Goal: Information Seeking & Learning: Learn about a topic

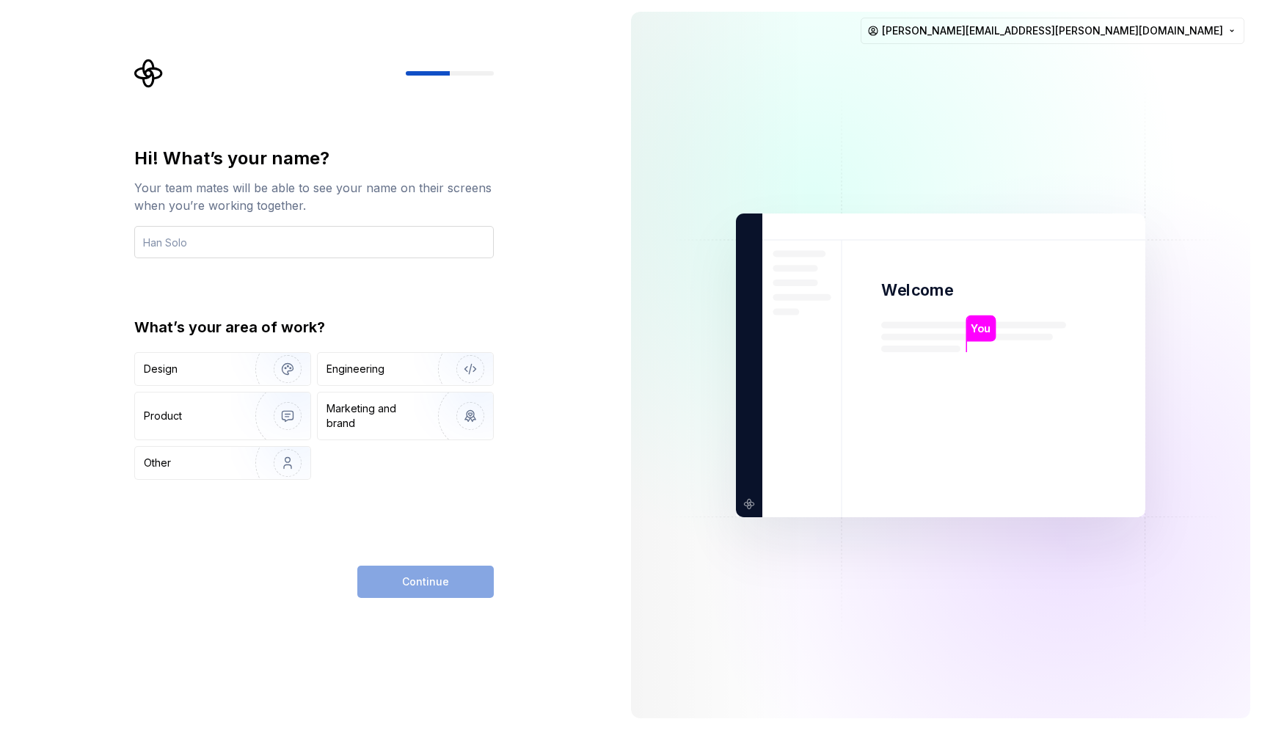
click at [222, 239] on input "text" at bounding box center [313, 242] width 359 height 32
type input "Bryan Moore"
click at [214, 303] on div "Hi! What’s your name? Your team mates will be able to see your name on their sc…" at bounding box center [313, 313] width 359 height 333
click at [199, 356] on div "Design" at bounding box center [222, 369] width 175 height 32
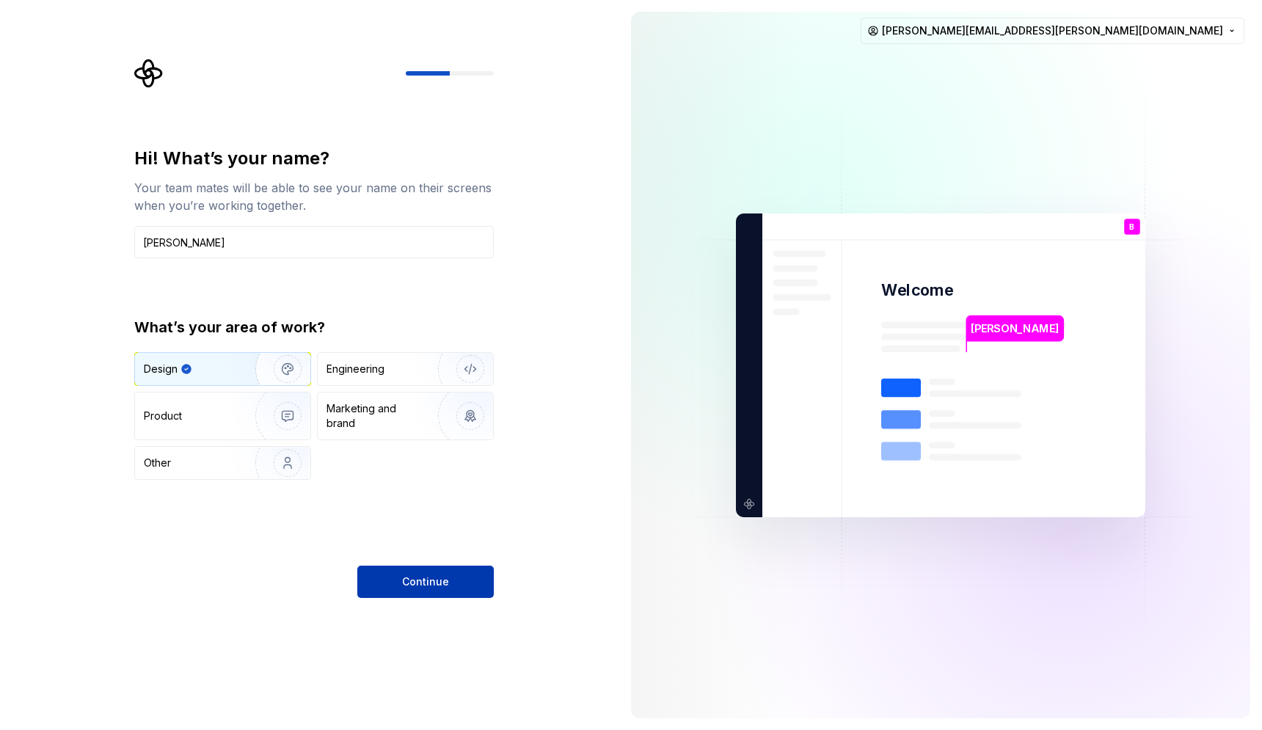
click at [446, 582] on span "Continue" at bounding box center [425, 581] width 47 height 15
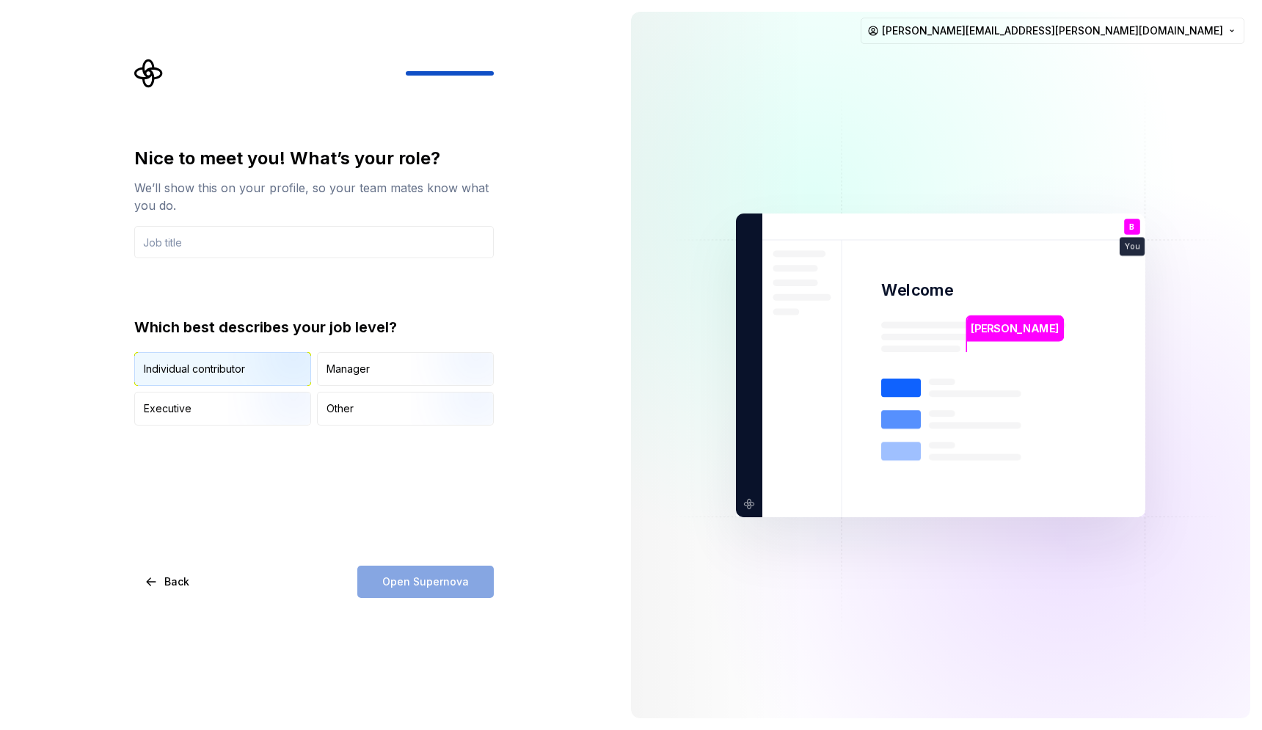
click at [267, 373] on img "button" at bounding box center [275, 387] width 94 height 98
click at [231, 250] on input "text" at bounding box center [313, 242] width 359 height 32
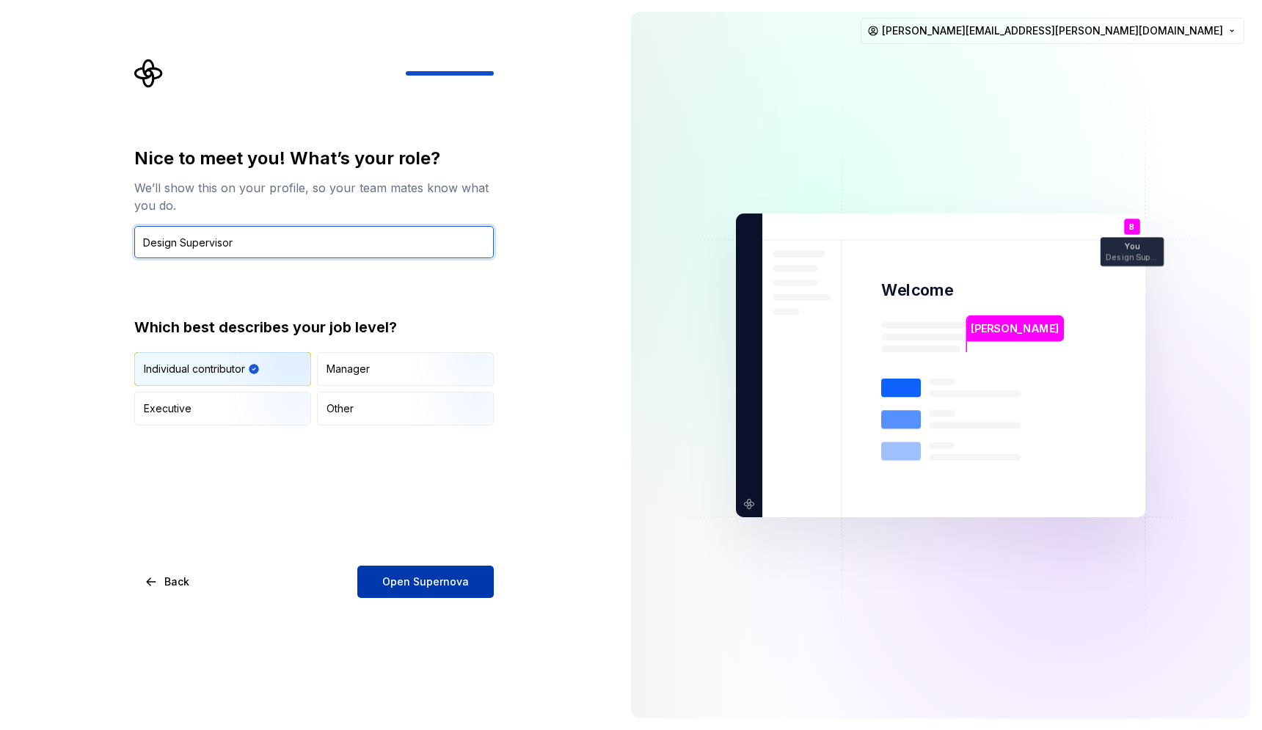
type input "Design Supervisor"
click at [428, 586] on span "Open Supernova" at bounding box center [425, 581] width 87 height 15
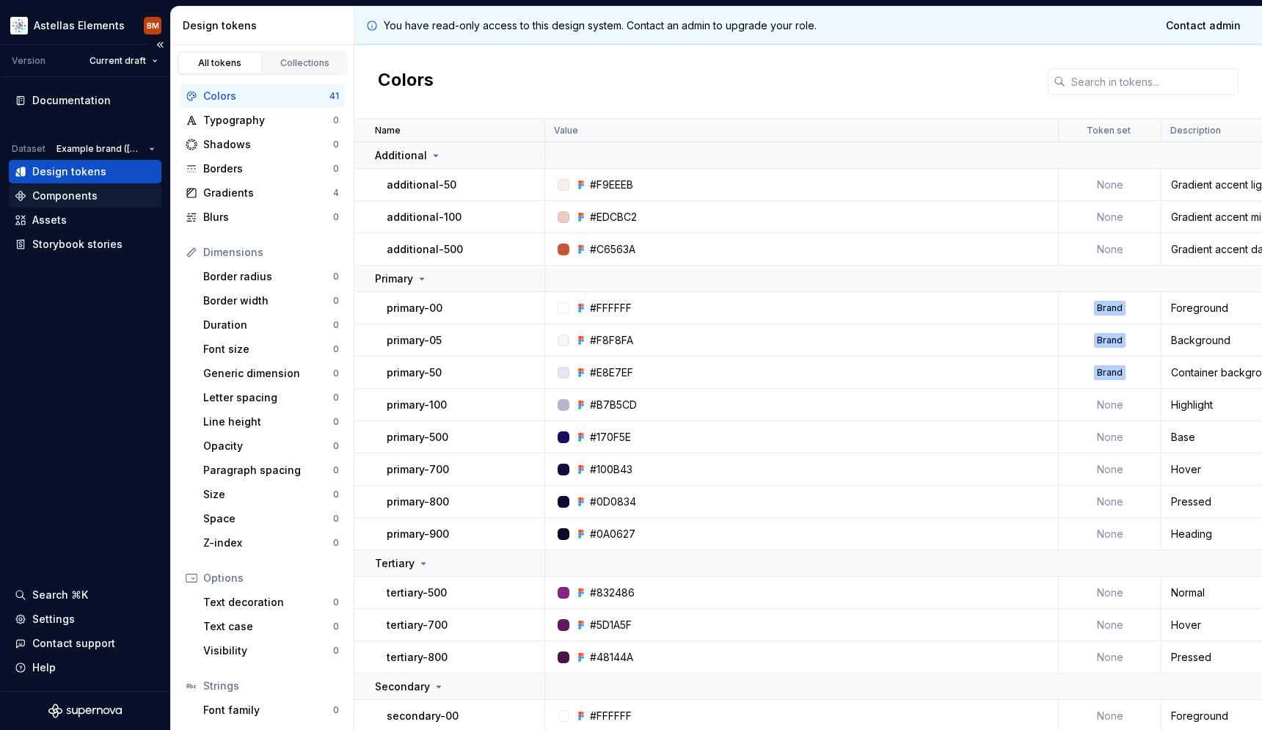
click at [92, 193] on div "Components" at bounding box center [64, 196] width 65 height 15
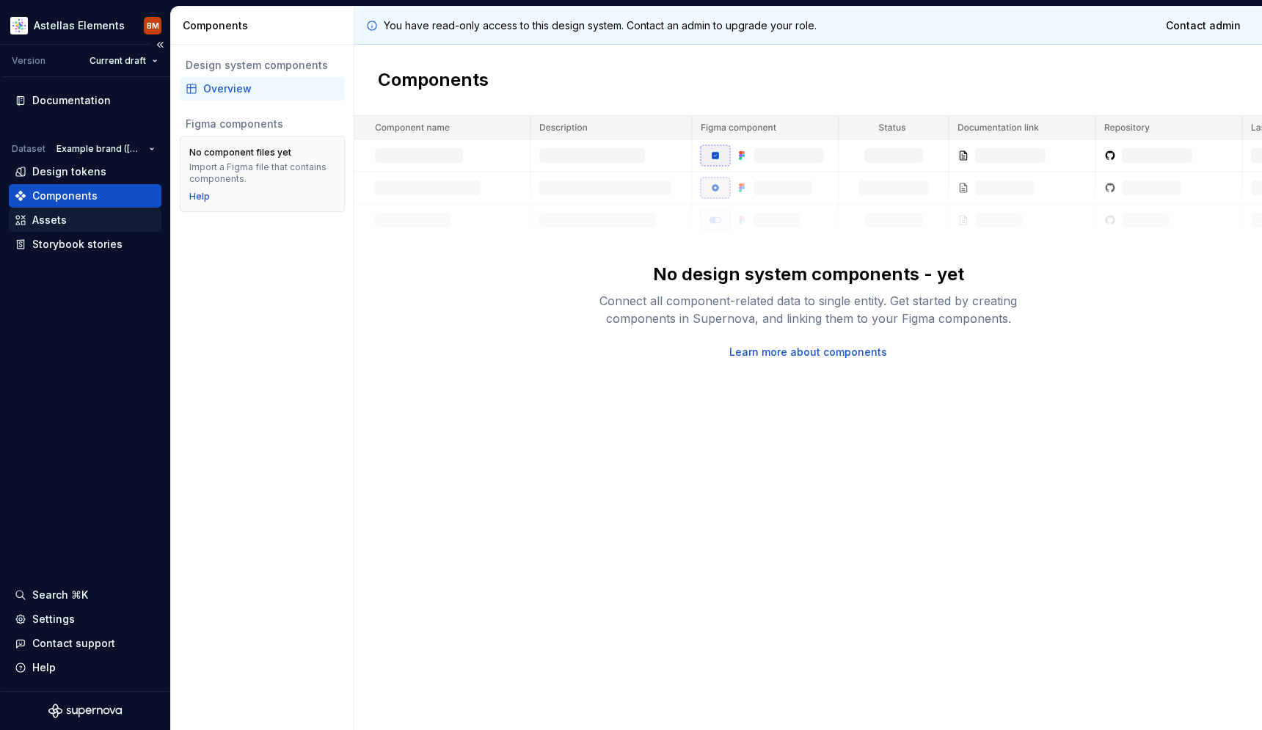
click at [69, 219] on div "Assets" at bounding box center [85, 220] width 141 height 15
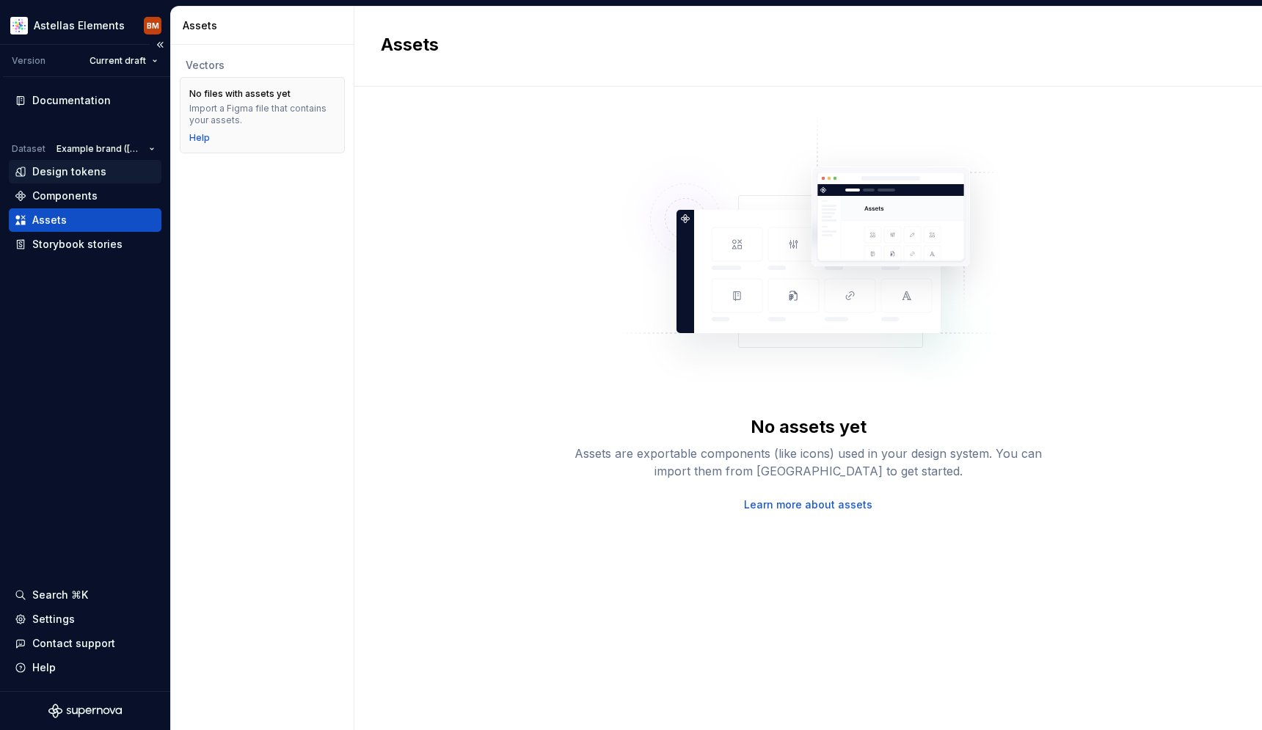
click at [81, 172] on div "Design tokens" at bounding box center [69, 171] width 74 height 15
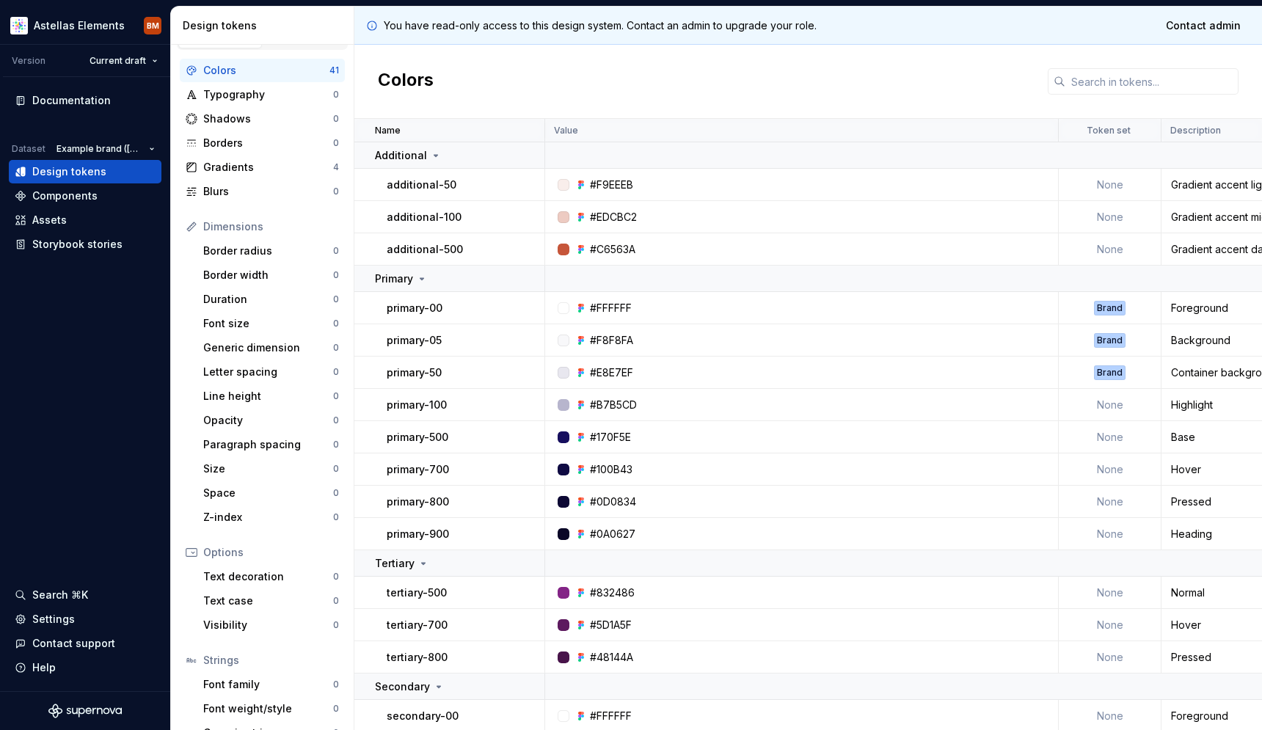
scroll to position [28, 0]
click at [233, 317] on div "Font size" at bounding box center [268, 321] width 130 height 15
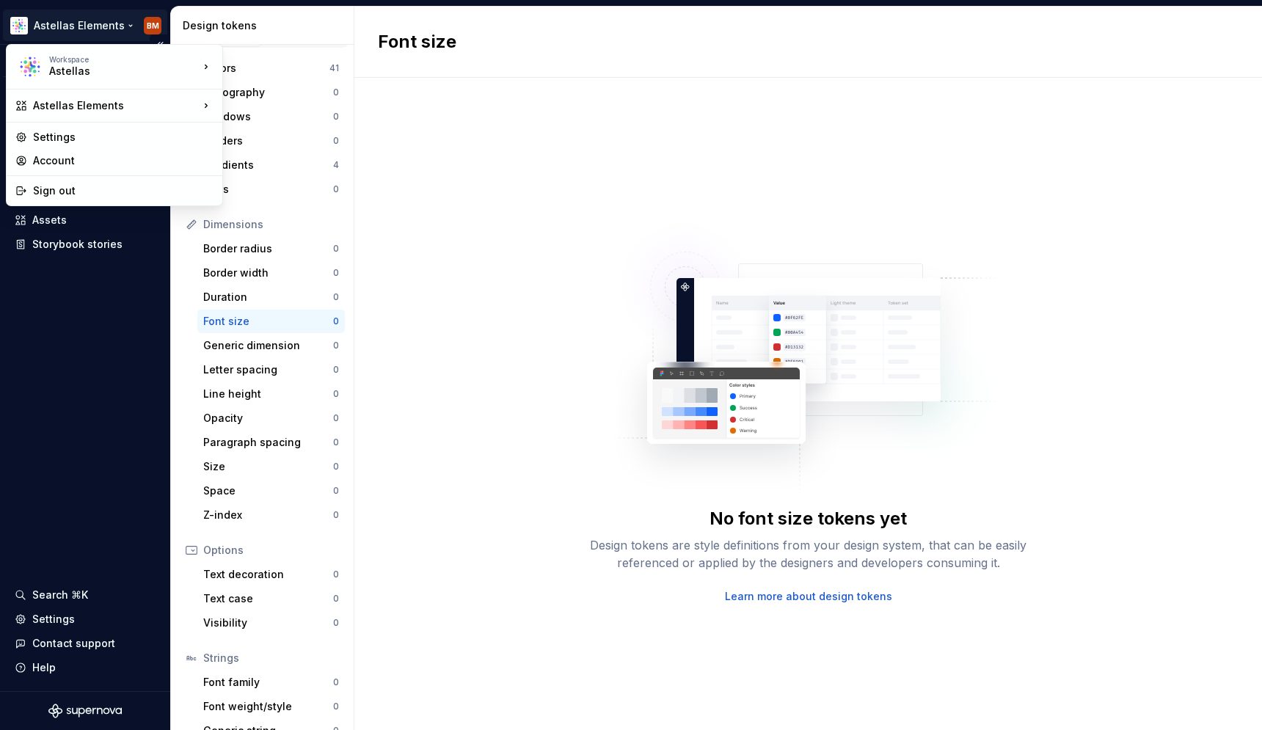
click at [98, 27] on html "Astellas Elements BM Version Current draft Documentation Dataset Example brand …" at bounding box center [631, 365] width 1262 height 730
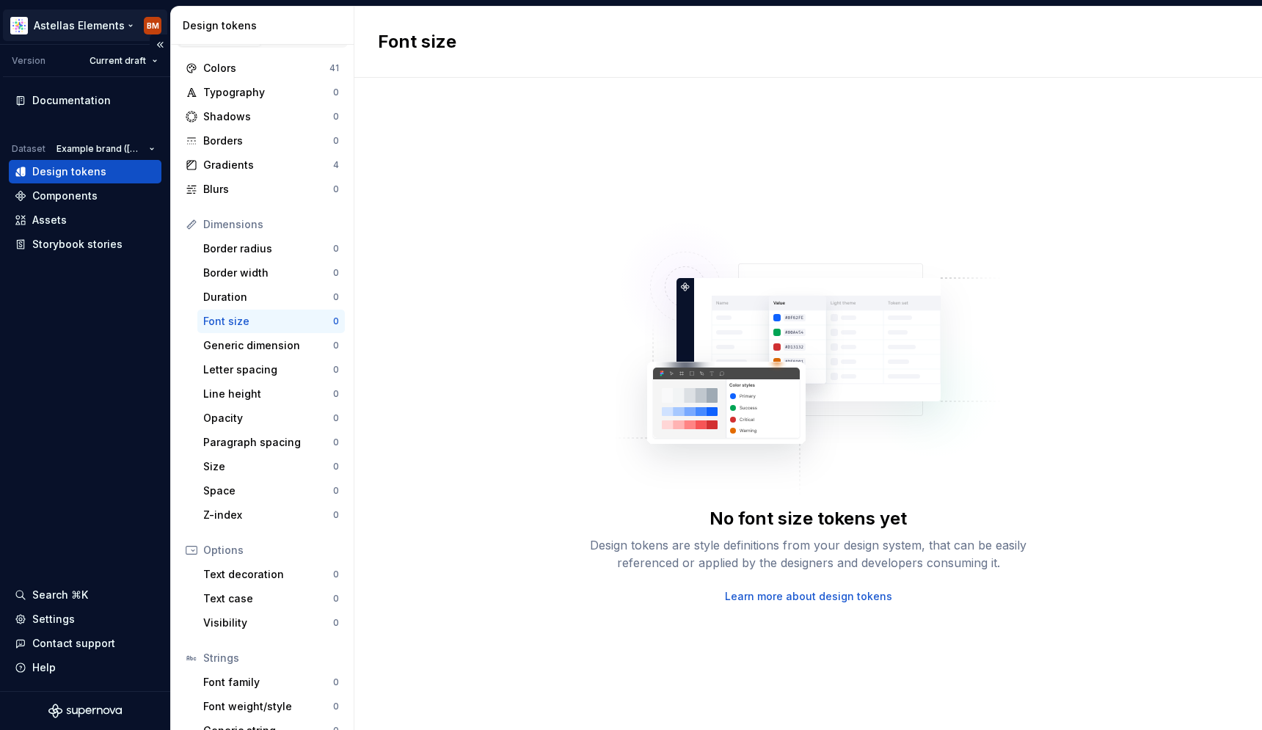
click at [98, 9] on html "Astellas Elements BM Version Current draft Documentation Dataset Example brand …" at bounding box center [631, 365] width 1262 height 730
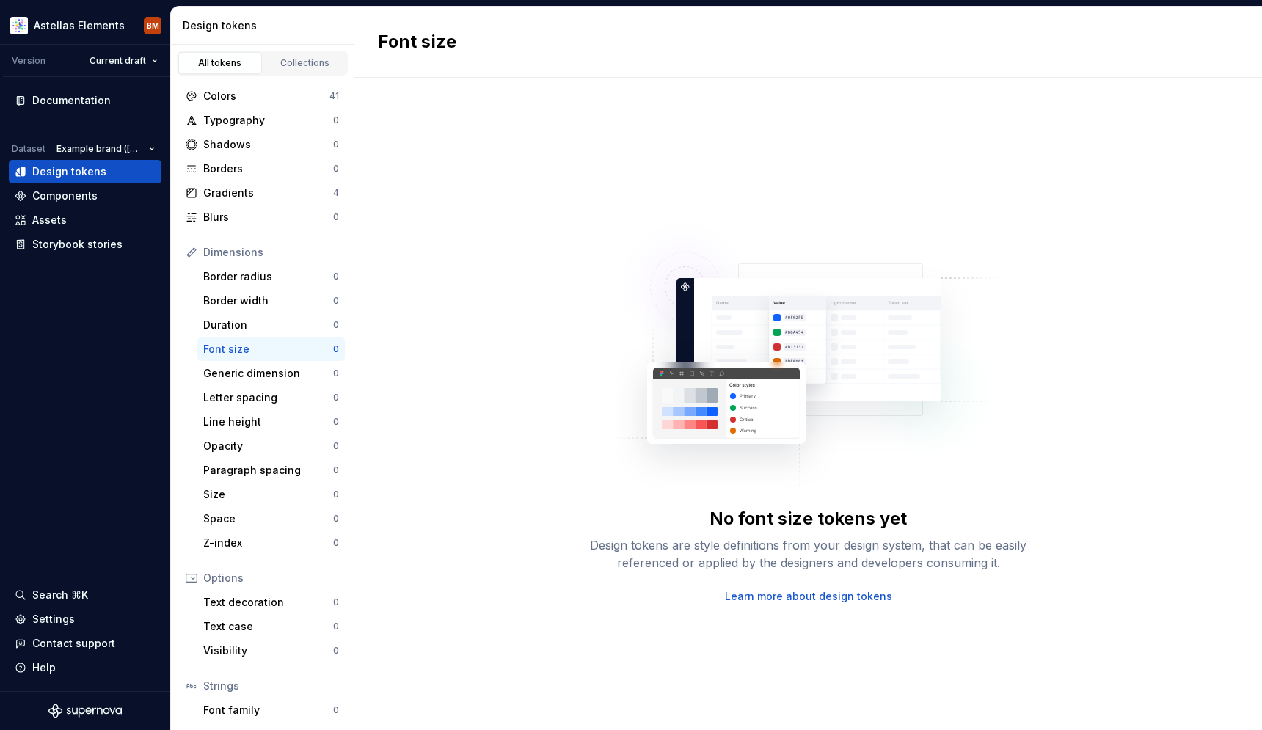
click at [493, 168] on div "No font size tokens yet Design tokens are style definitions from your design sy…" at bounding box center [807, 404] width 907 height 652
click at [66, 191] on div "Components" at bounding box center [64, 196] width 65 height 15
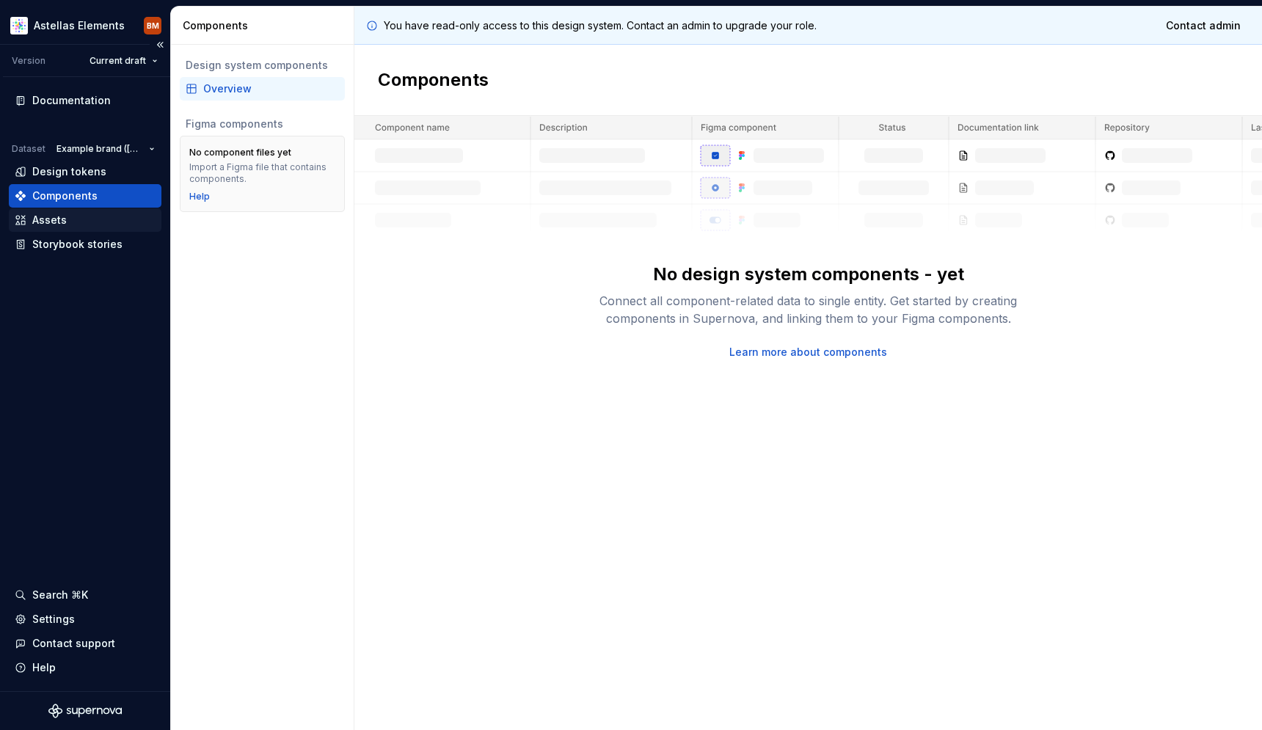
click at [68, 216] on div "Assets" at bounding box center [85, 220] width 141 height 15
